Goal: Information Seeking & Learning: Learn about a topic

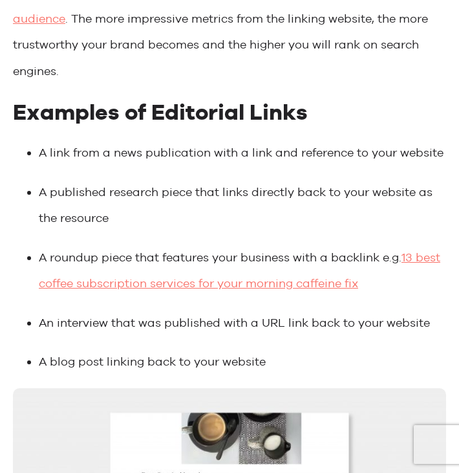
scroll to position [955, 0]
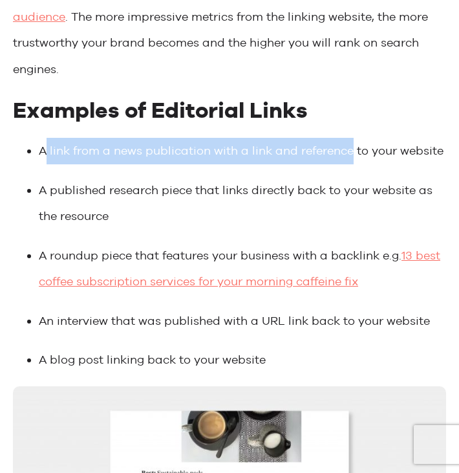
drag, startPoint x: 48, startPoint y: 127, endPoint x: 352, endPoint y: 124, distance: 304.6
click at [353, 138] on li "A link from a news publication with a link and reference to your website" at bounding box center [242, 151] width 407 height 27
copy li "link from a news publication with a link and reference"
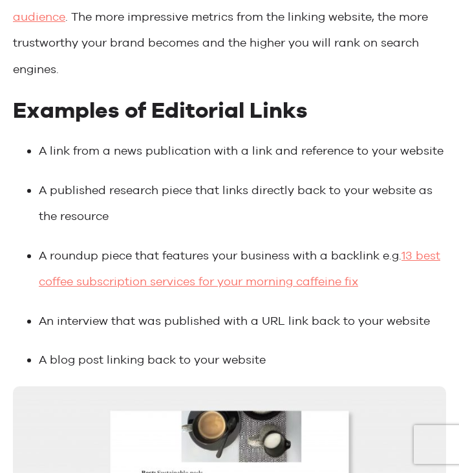
click at [113, 177] on li "A published research piece that links directly back to your website as the reso…" at bounding box center [242, 203] width 407 height 52
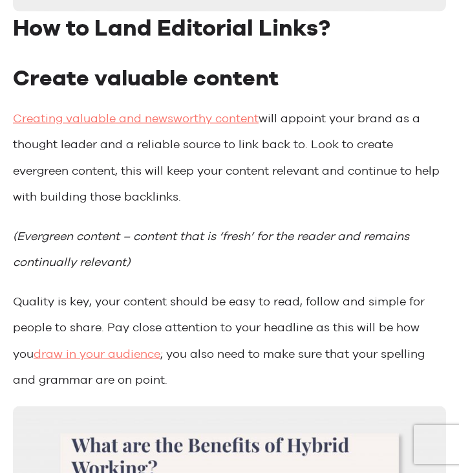
scroll to position [1643, 0]
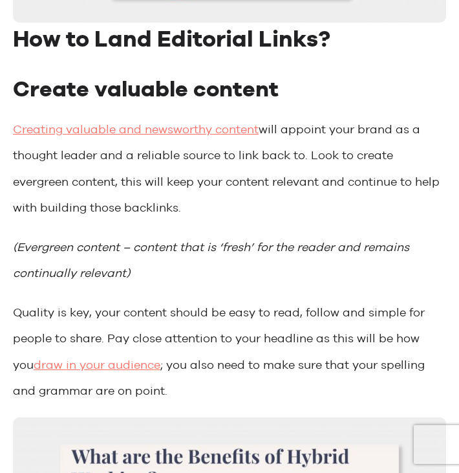
drag, startPoint x: 311, startPoint y: 131, endPoint x: 232, endPoint y: 193, distance: 101.3
click at [232, 193] on p "Creating valuable and newsworthy content will appoint your brand as a thought l…" at bounding box center [229, 168] width 433 height 105
copy p "Look to create evergreen content, this will keep your content relevant and cont…"
click at [77, 299] on p "Quality is key, your content should be easy to read, follow and simple for peop…" at bounding box center [229, 351] width 433 height 105
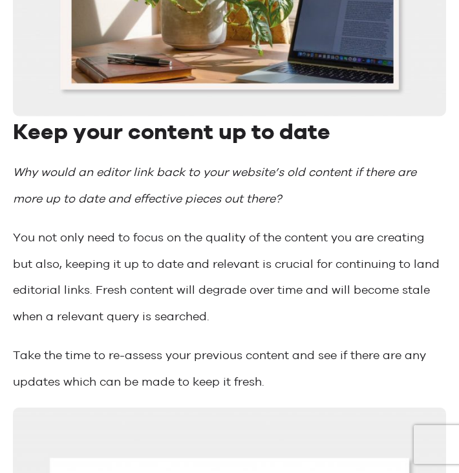
scroll to position [2276, 0]
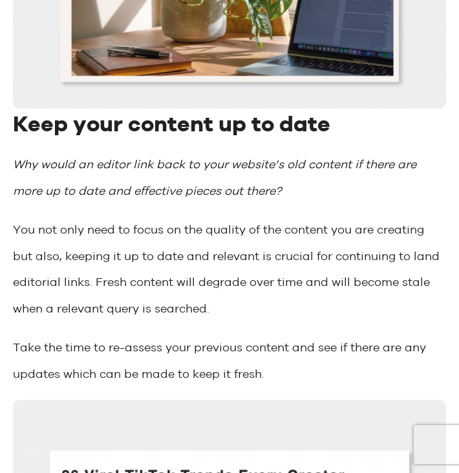
click at [96, 259] on p "You not only need to focus on the quality of the content you are creating but a…" at bounding box center [229, 269] width 433 height 105
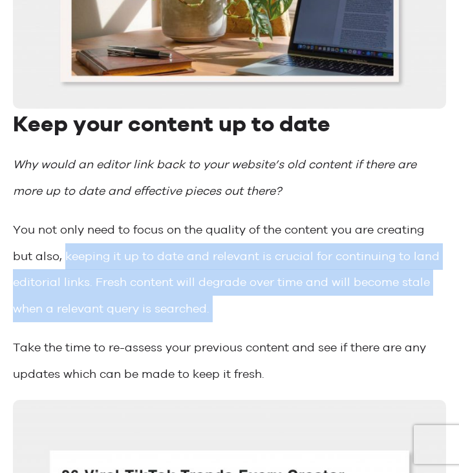
drag, startPoint x: 63, startPoint y: 229, endPoint x: 215, endPoint y: 307, distance: 170.7
copy div "keeping it up to date and relevant is crucial for continuing to land editorial …"
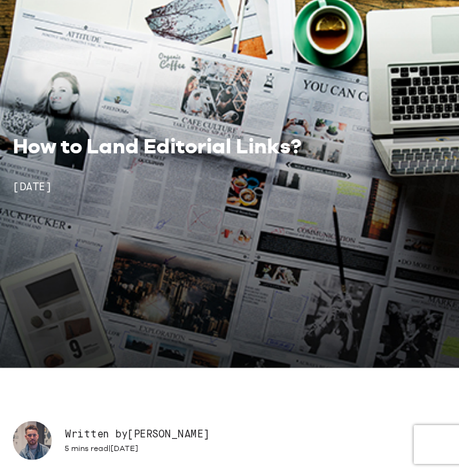
scroll to position [138, 0]
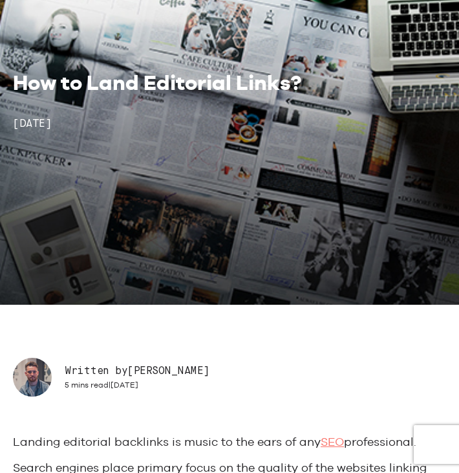
click at [182, 74] on h1 "How to Land Editorial Links?" at bounding box center [229, 83] width 433 height 26
